Goal: Task Accomplishment & Management: Manage account settings

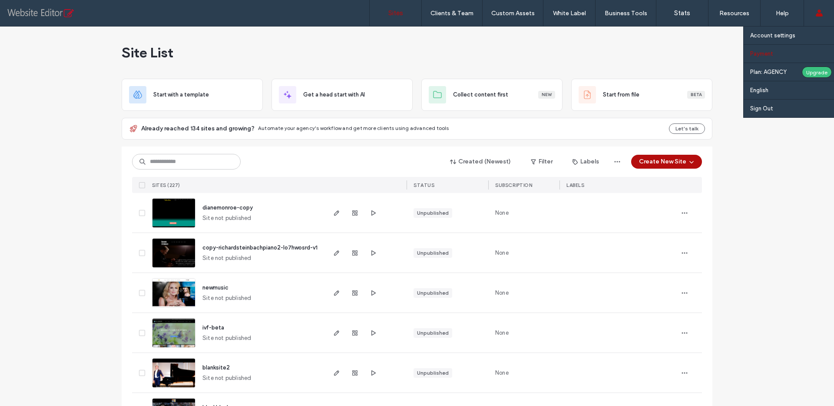
click at [765, 51] on label "Payment" at bounding box center [761, 53] width 23 height 7
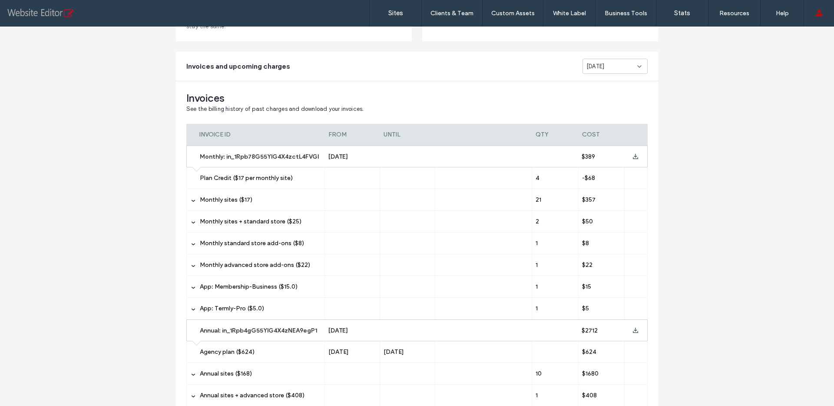
scroll to position [179, 0]
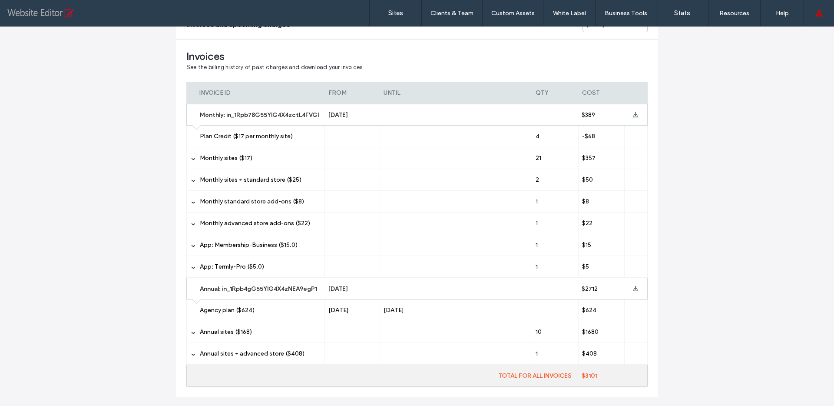
click at [208, 349] on label "Annual sites + advanced store ($408)" at bounding box center [260, 354] width 121 height 22
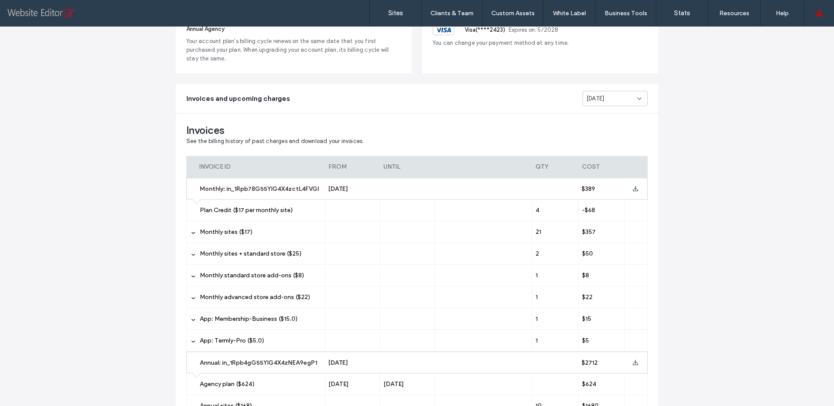
scroll to position [37, 0]
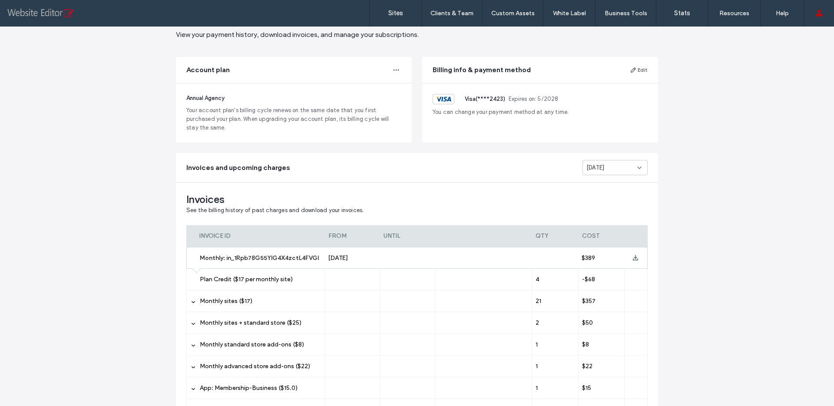
click at [623, 163] on div "[DATE]" at bounding box center [612, 167] width 51 height 9
click at [609, 183] on div "[DATE]" at bounding box center [612, 182] width 64 height 15
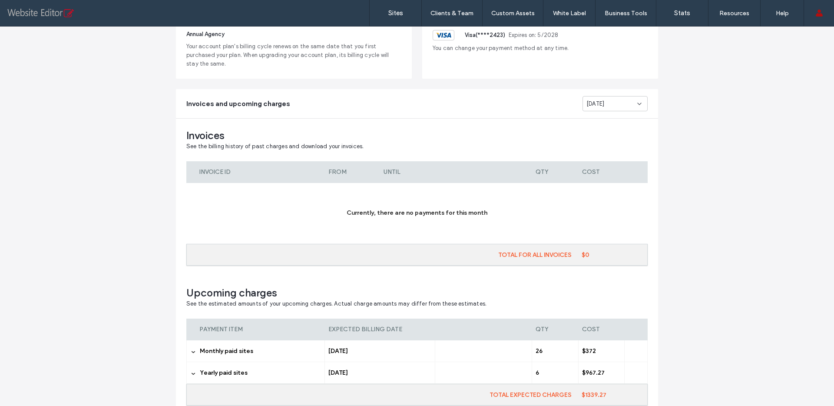
scroll to position [150, 0]
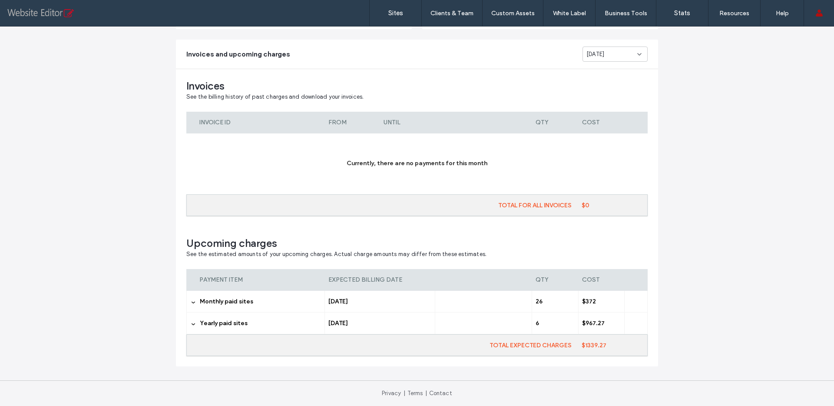
click at [217, 319] on span "Yearly paid sites" at bounding box center [224, 322] width 48 height 7
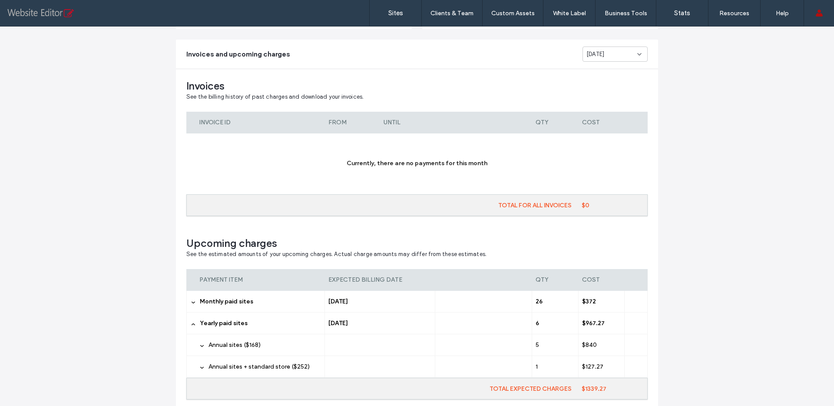
scroll to position [193, 0]
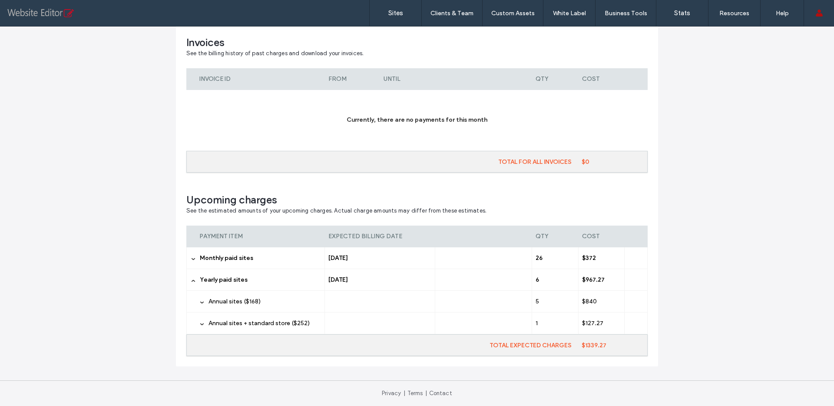
click at [242, 322] on span "Annual sites + standard store ($252)" at bounding box center [259, 322] width 101 height 7
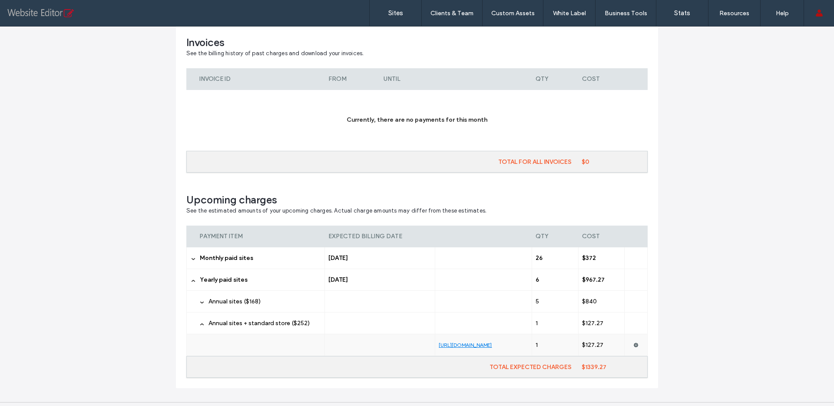
scroll to position [215, 0]
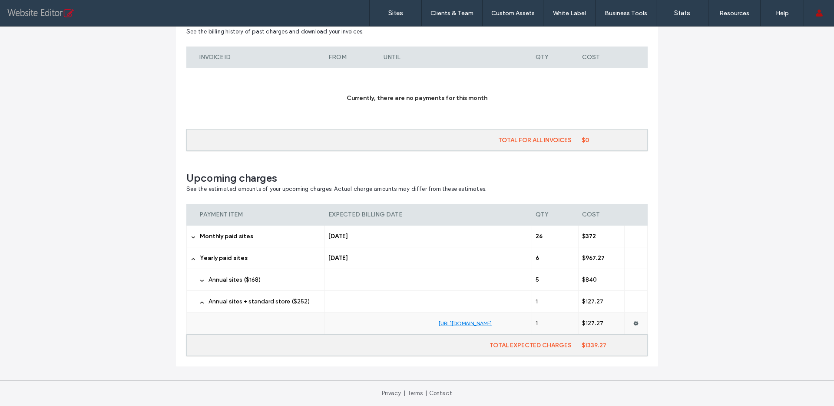
click at [212, 281] on span "Annual sites ($168)" at bounding box center [235, 279] width 52 height 7
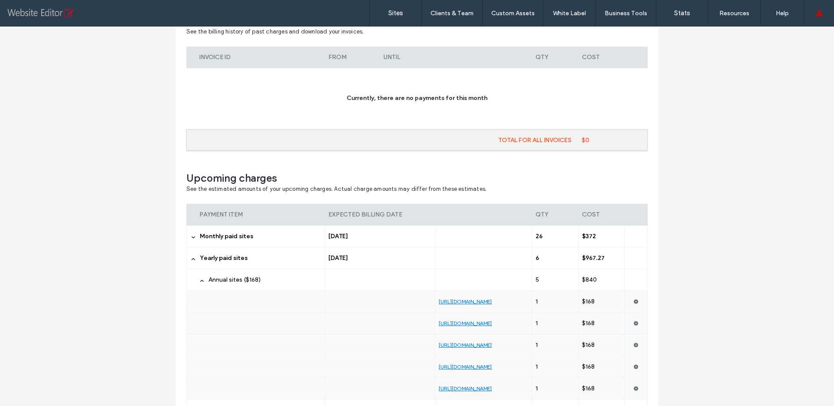
scroll to position [285, 0]
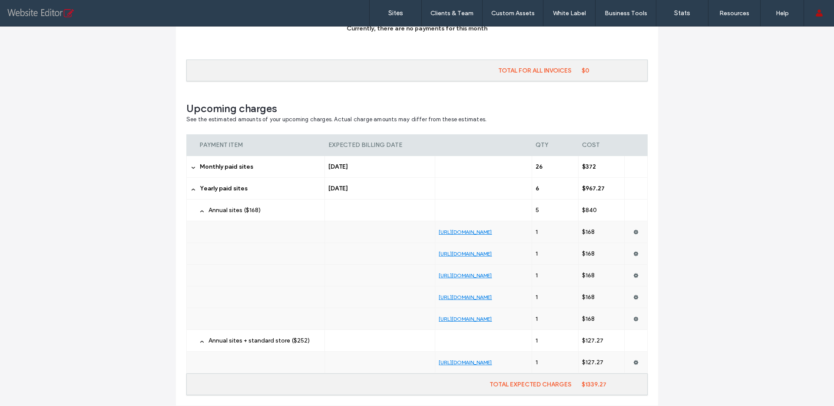
click at [223, 210] on span "Annual sites ($168)" at bounding box center [235, 209] width 52 height 7
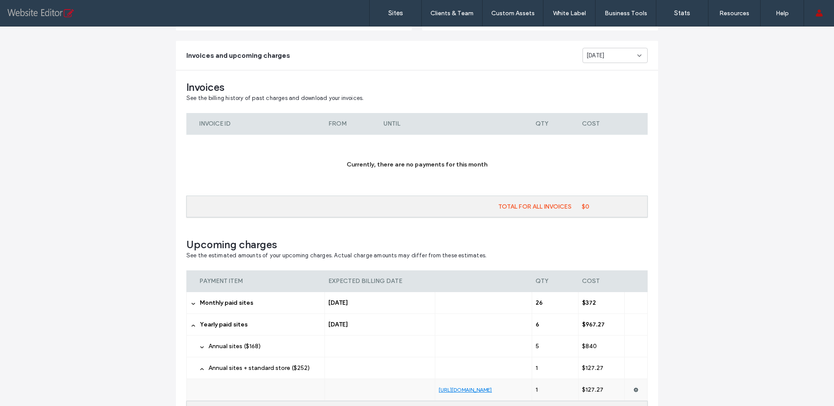
scroll to position [150, 0]
click at [604, 55] on span "[DATE]" at bounding box center [596, 54] width 18 height 9
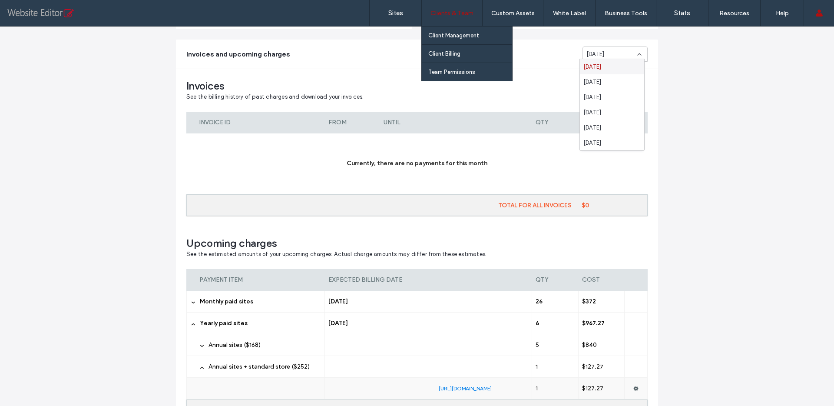
scroll to position [215, 0]
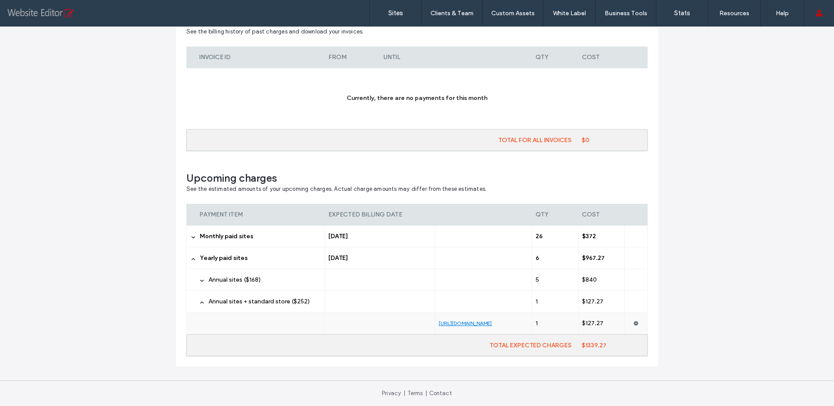
click at [216, 279] on span "Annual sites ($168)" at bounding box center [235, 279] width 52 height 7
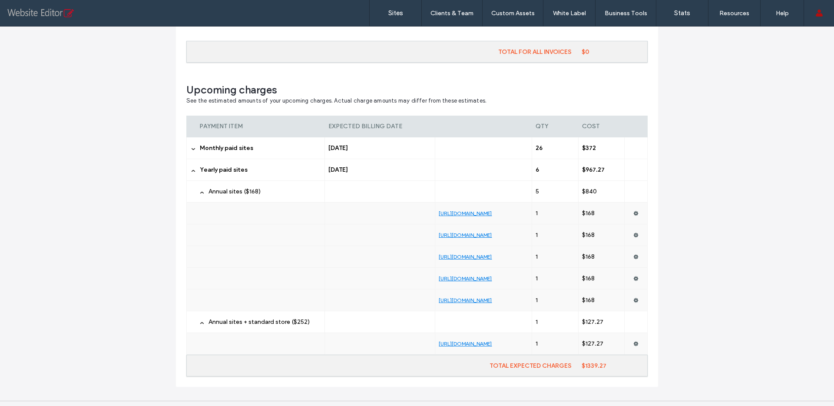
scroll to position [324, 0]
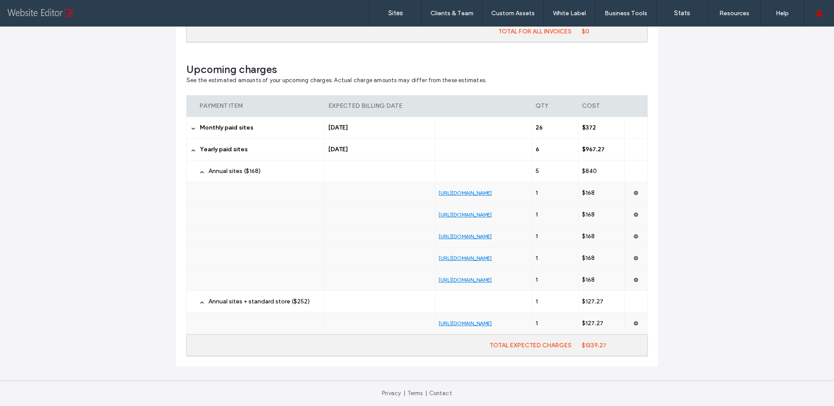
click at [213, 166] on label "Annual sites ($168)" at bounding box center [265, 171] width 113 height 22
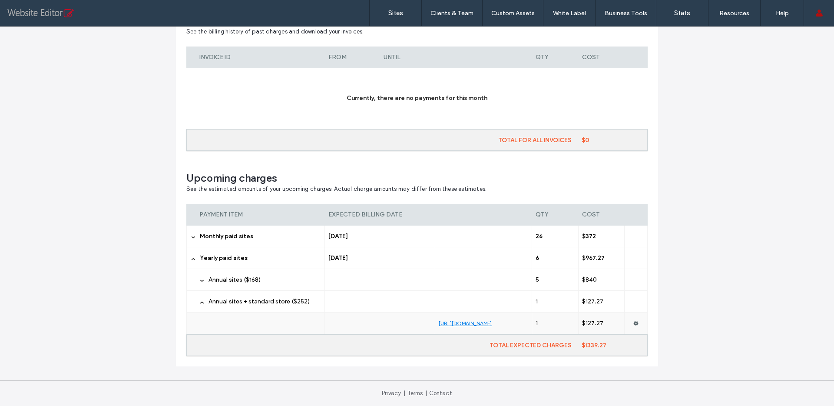
click at [205, 236] on span "Monthly paid sites" at bounding box center [226, 235] width 53 height 7
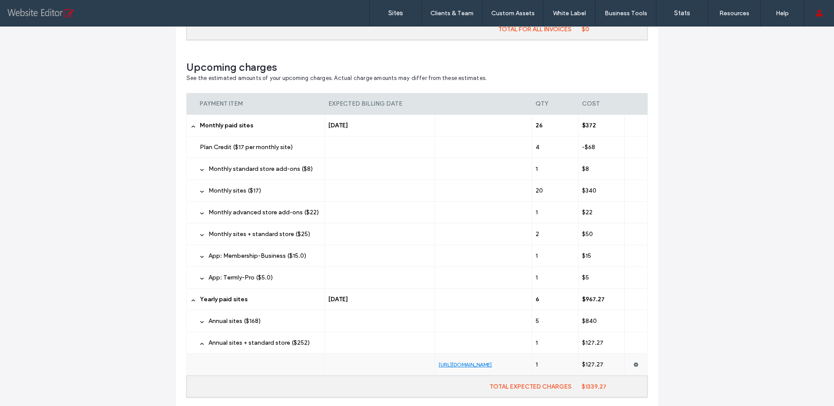
click at [209, 126] on span "Monthly paid sites" at bounding box center [226, 125] width 53 height 7
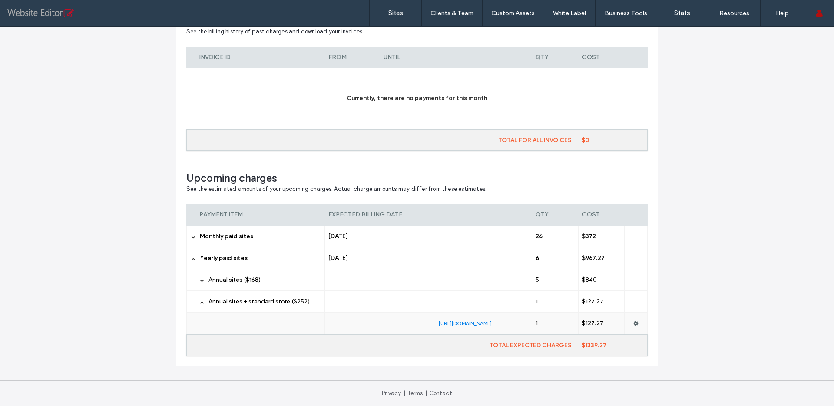
scroll to position [99, 0]
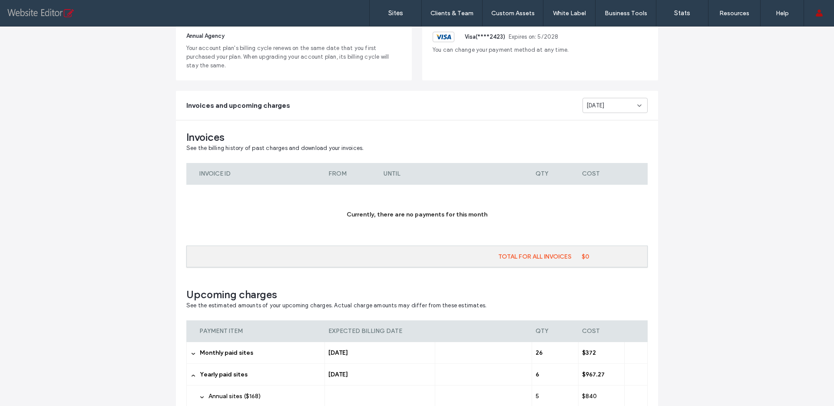
click at [604, 108] on span "[DATE]" at bounding box center [596, 105] width 18 height 9
click at [598, 135] on span "[DATE]" at bounding box center [593, 136] width 18 height 9
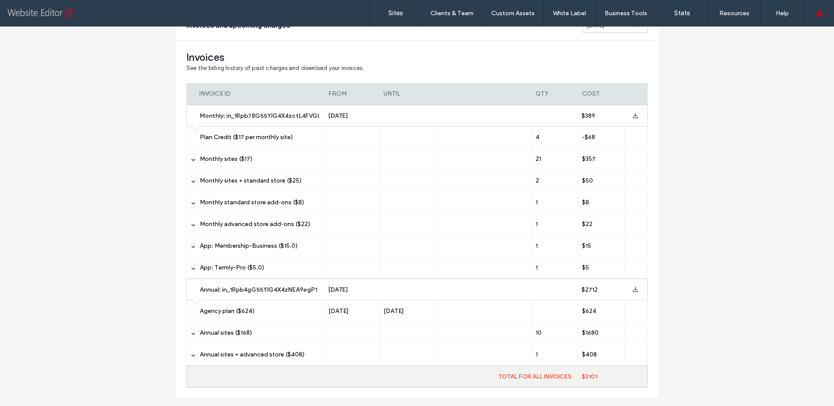
scroll to position [210, 0]
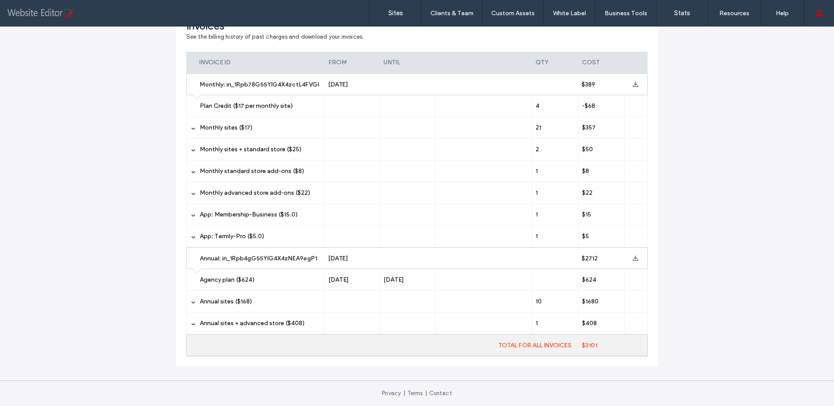
click at [229, 320] on span "Annual sites + advanced store ($408)" at bounding box center [252, 322] width 105 height 7
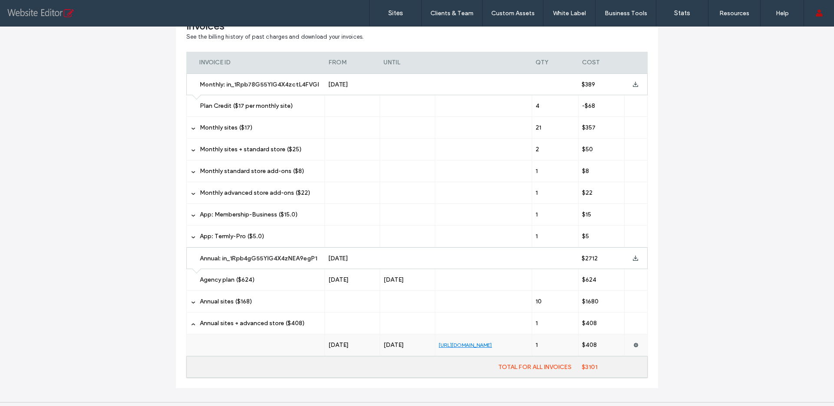
scroll to position [211, 0]
click at [212, 303] on span "Annual sites ($168)" at bounding box center [226, 299] width 52 height 7
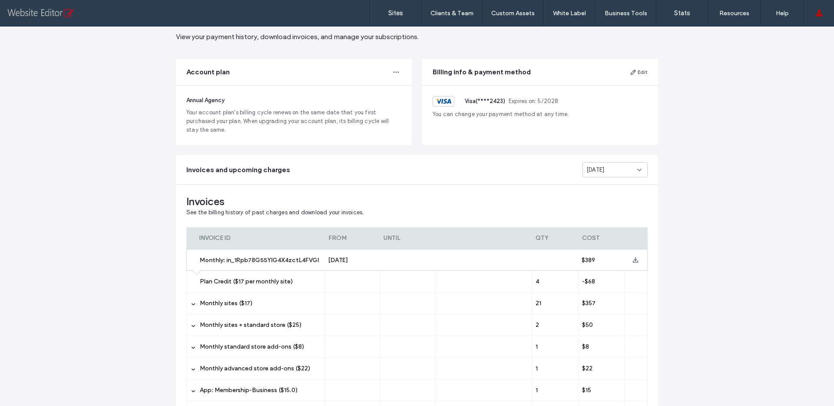
scroll to position [0, 0]
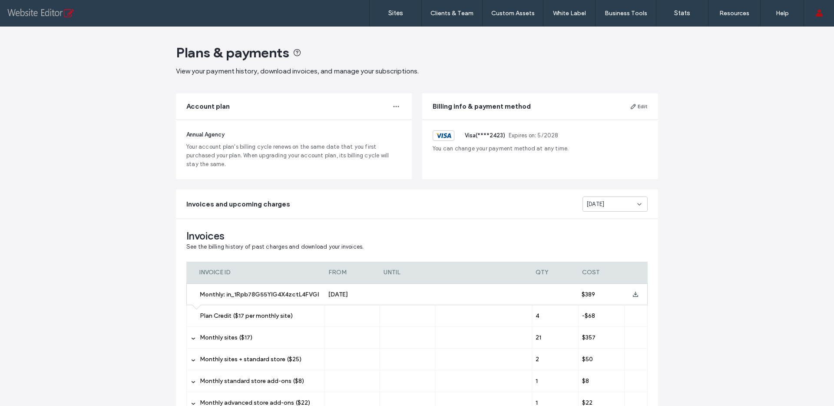
click at [601, 200] on span "[DATE]" at bounding box center [596, 204] width 18 height 9
click at [602, 225] on div "[DATE]" at bounding box center [612, 219] width 64 height 15
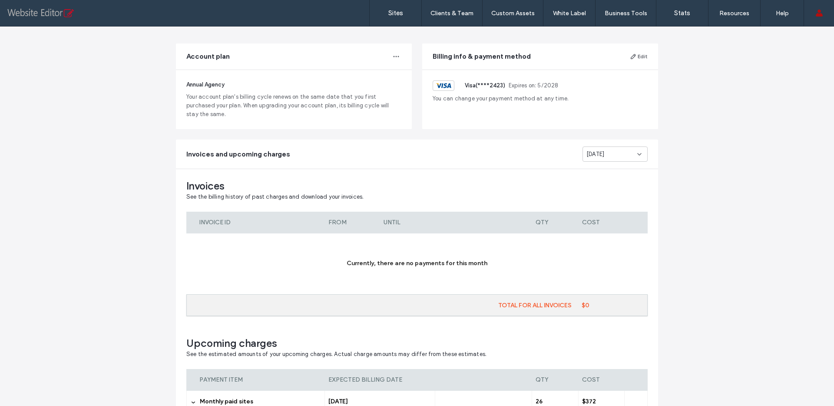
scroll to position [150, 0]
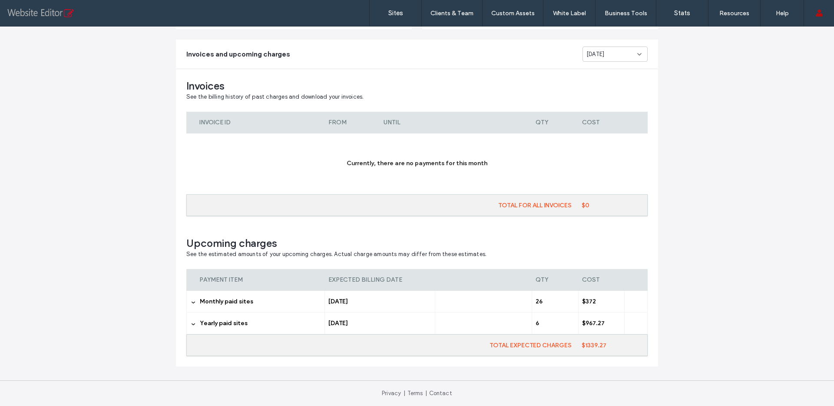
click at [242, 330] on label "Yearly paid sites" at bounding box center [260, 323] width 121 height 22
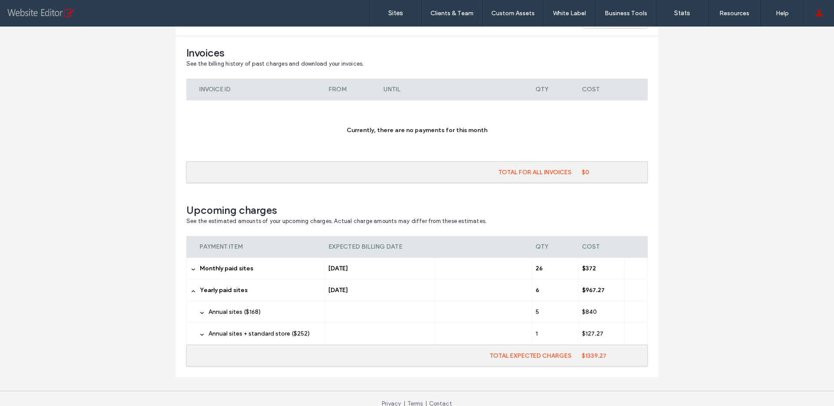
scroll to position [193, 0]
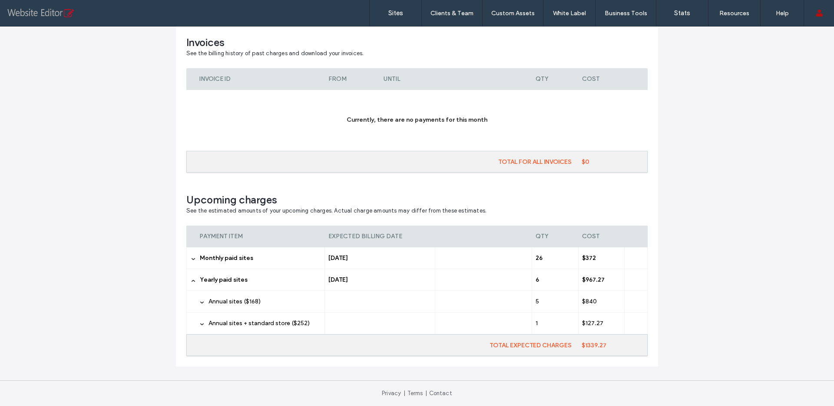
click at [241, 321] on span "Annual sites + standard store ($252)" at bounding box center [259, 322] width 101 height 7
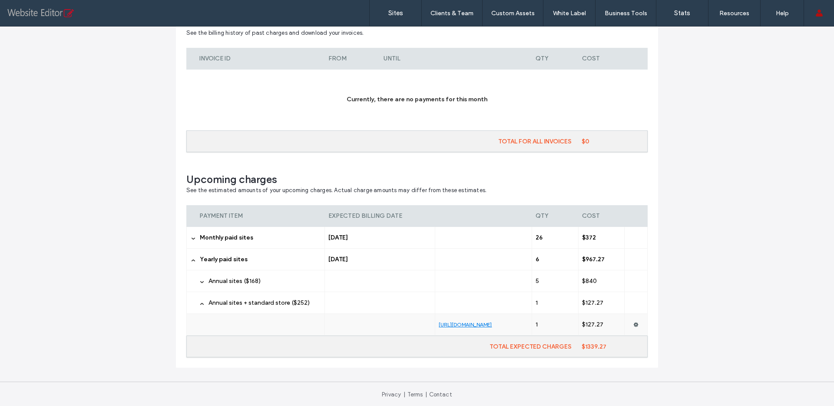
scroll to position [215, 0]
click at [634, 324] on use at bounding box center [636, 323] width 5 height 5
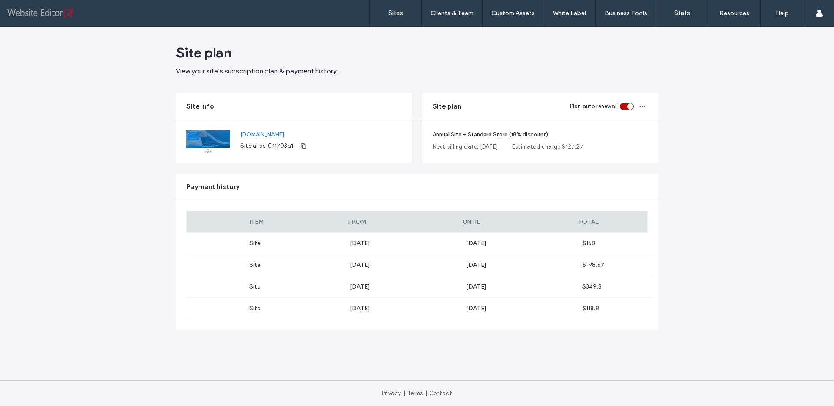
click at [276, 143] on span "Site alias: 011703a1" at bounding box center [266, 146] width 53 height 9
